Goal: Navigation & Orientation: Go to known website

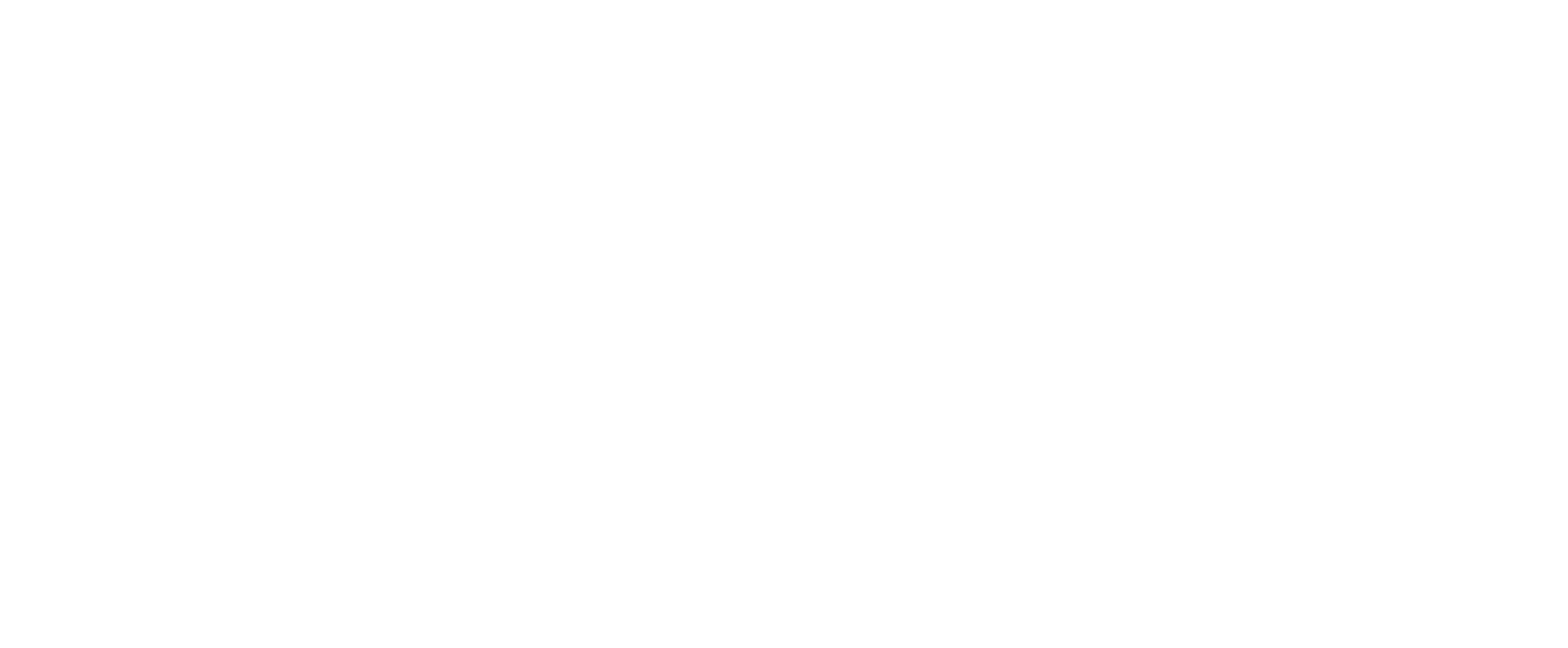
click at [771, 376] on main at bounding box center [784, 324] width 1568 height 648
